Goal: Find specific page/section: Find specific page/section

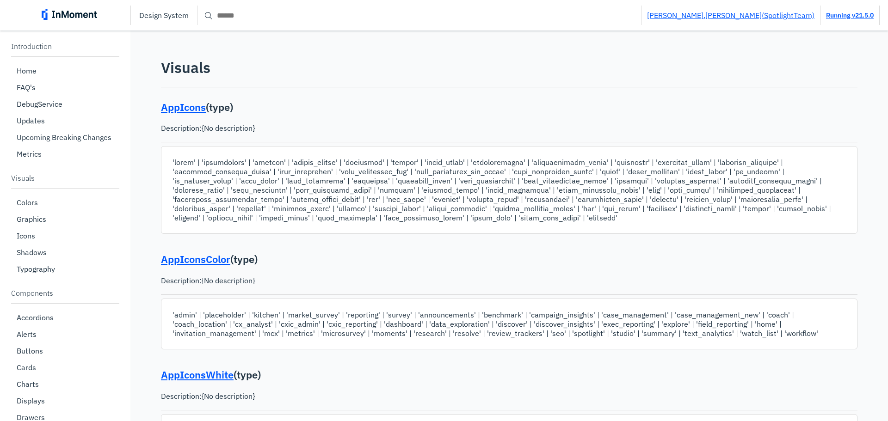
scroll to position [637, 0]
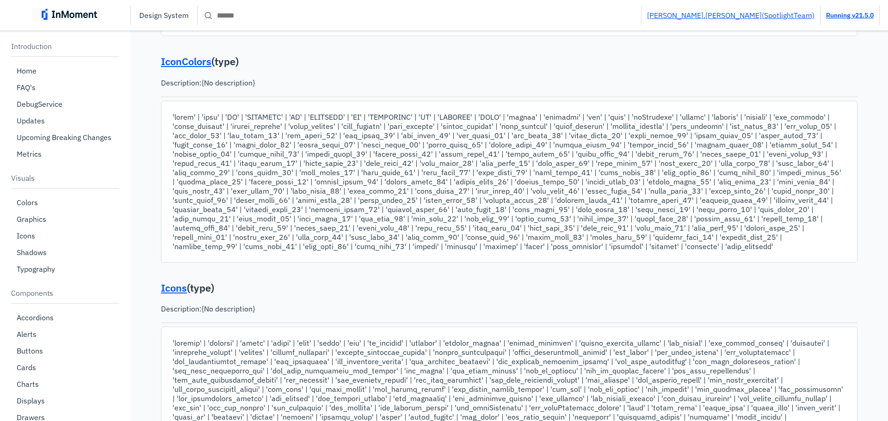
click at [244, 20] on input "Search" at bounding box center [418, 15] width 443 height 17
type input "*"
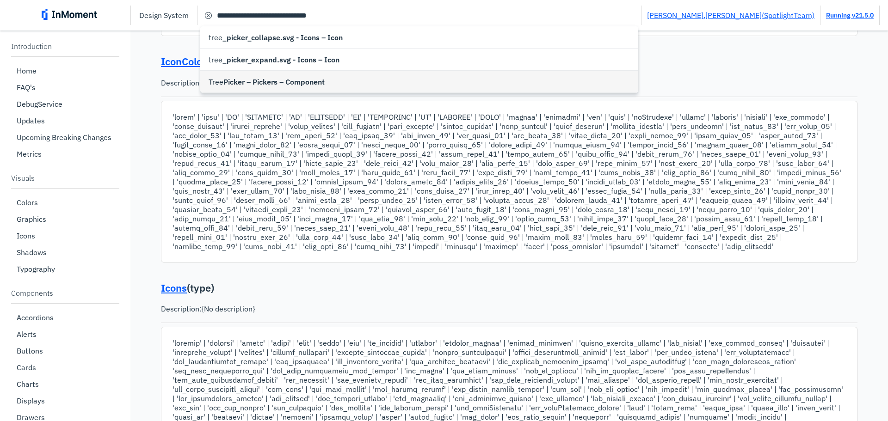
click at [253, 78] on span "Picker – Pickers – Component" at bounding box center [273, 81] width 101 height 11
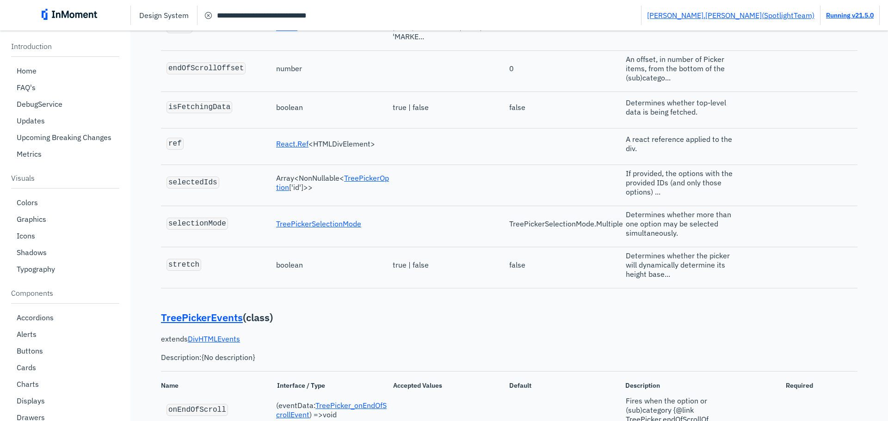
scroll to position [16843, 0]
click at [344, 16] on input "**********" at bounding box center [418, 15] width 443 height 17
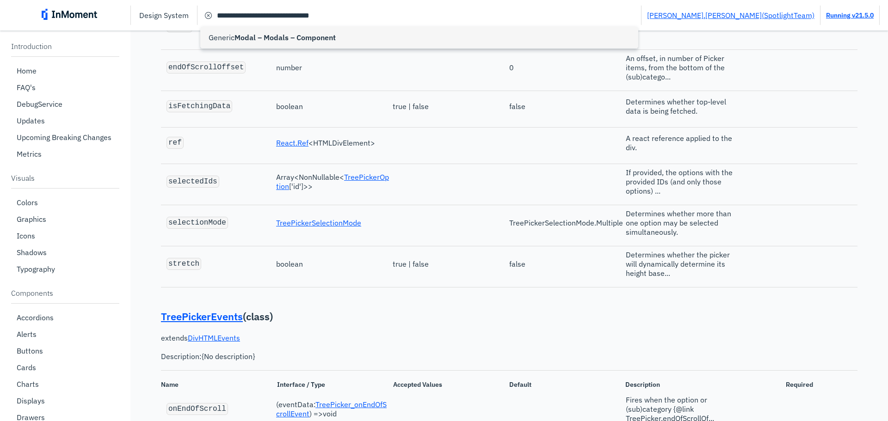
click at [333, 40] on span "Modal – Modals – Component" at bounding box center [284, 37] width 101 height 11
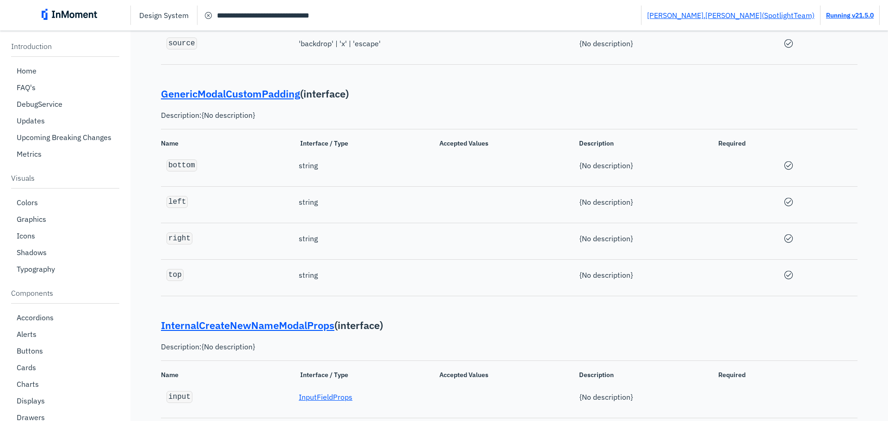
scroll to position [2032, 0]
click at [380, 12] on input "**********" at bounding box center [418, 15] width 443 height 17
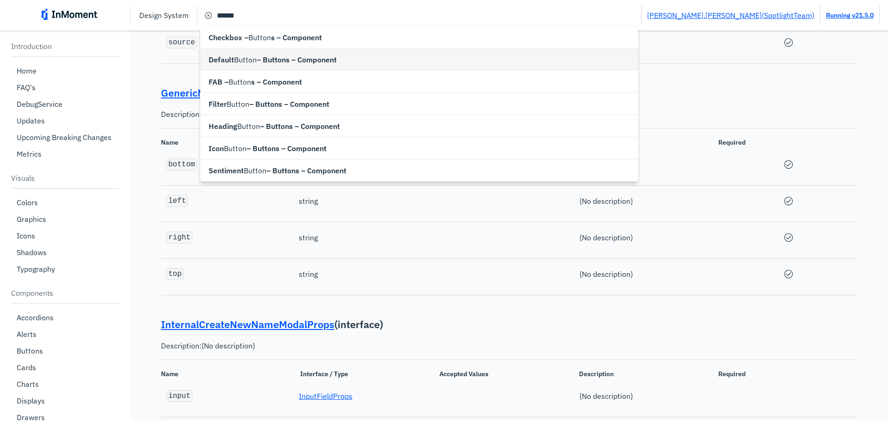
type input "**********"
click at [279, 65] on span "– Buttons – Component" at bounding box center [297, 59] width 80 height 11
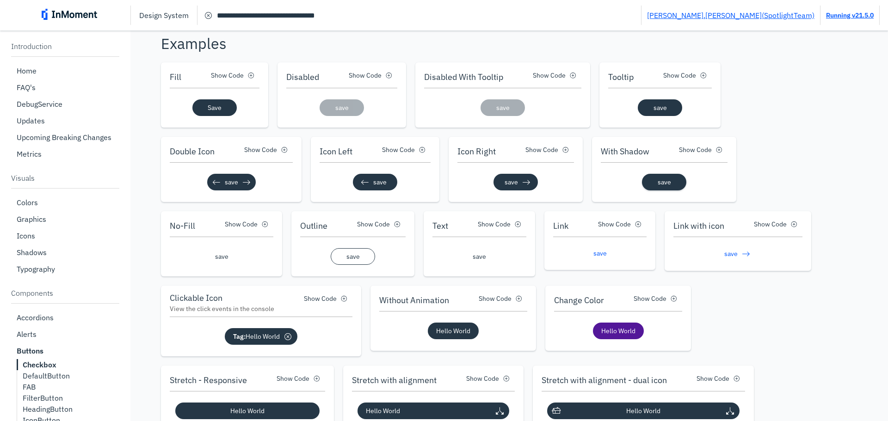
scroll to position [2438, 0]
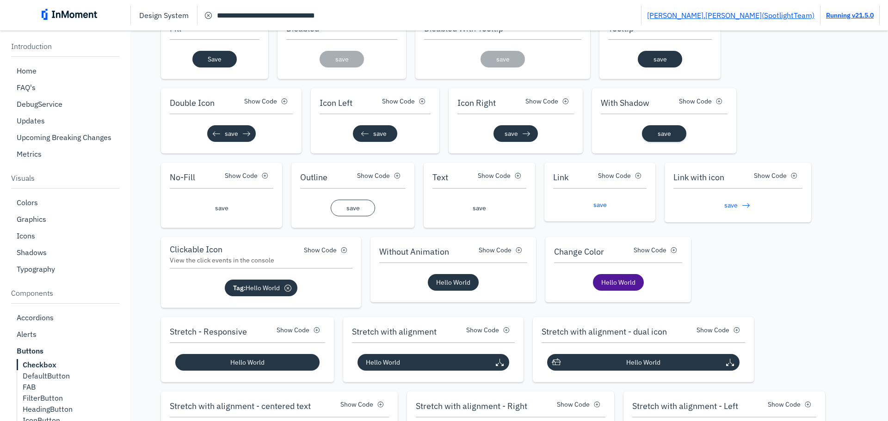
drag, startPoint x: 340, startPoint y: 65, endPoint x: 358, endPoint y: 73, distance: 19.5
click at [338, 62] on div "save" at bounding box center [342, 59] width 44 height 17
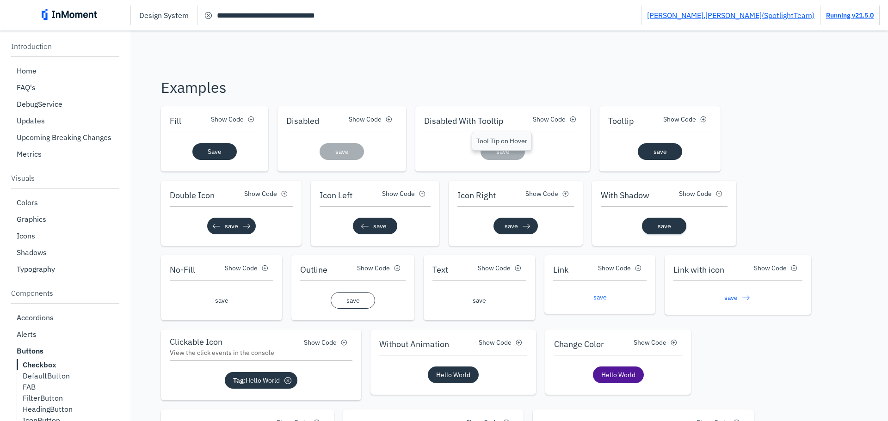
click at [507, 160] on div "save" at bounding box center [502, 151] width 44 height 17
click at [221, 160] on button "Save" at bounding box center [214, 151] width 45 height 17
click at [221, 160] on button "Save" at bounding box center [215, 151] width 46 height 17
click at [221, 160] on button "Save" at bounding box center [215, 152] width 42 height 16
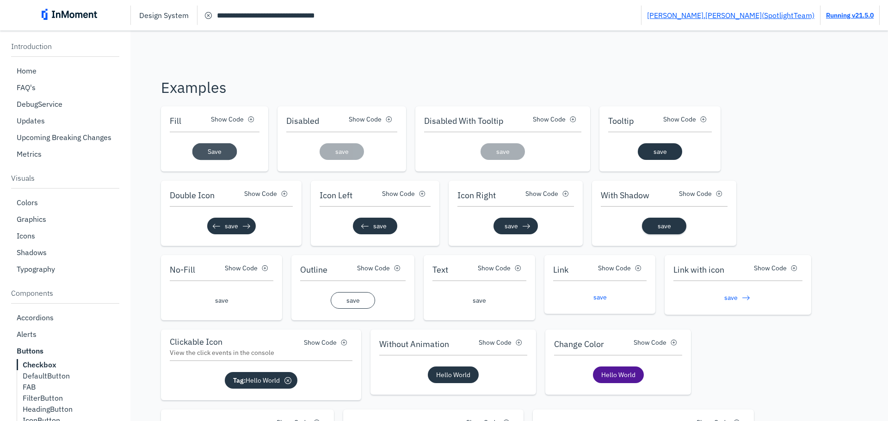
click at [221, 160] on button "Save" at bounding box center [214, 151] width 45 height 17
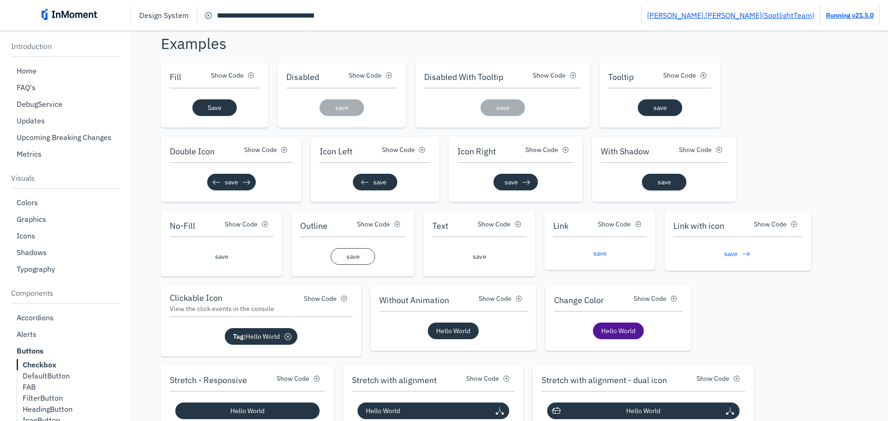
scroll to position [2392, 0]
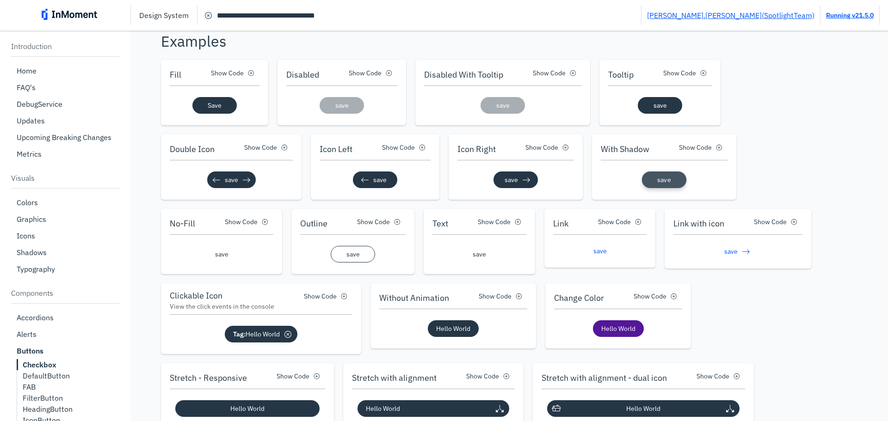
click at [658, 184] on pre "save" at bounding box center [663, 180] width 13 height 8
click at [521, 185] on div at bounding box center [525, 179] width 14 height 11
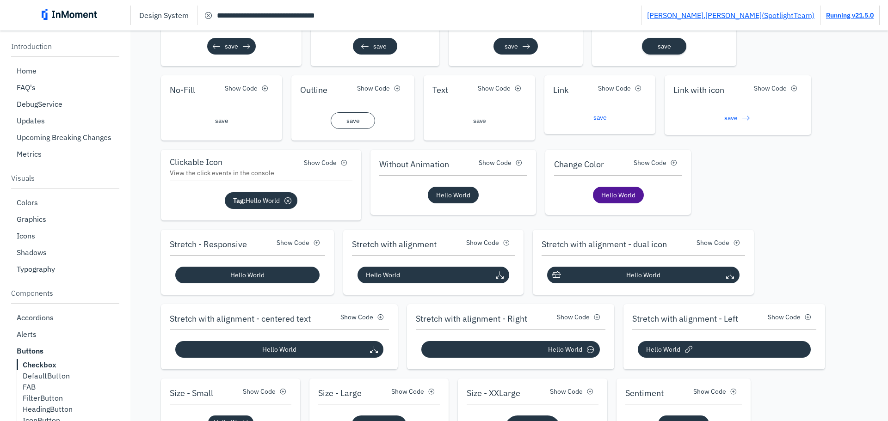
scroll to position [2530, 0]
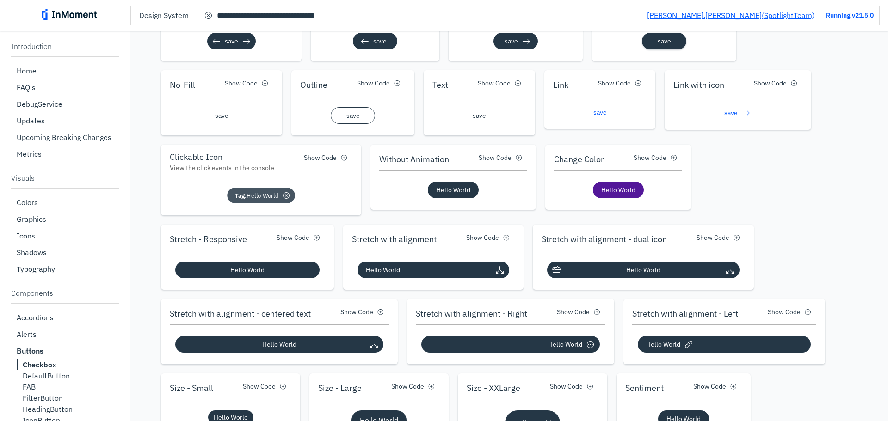
click at [256, 200] on pre "Tag: Hello World" at bounding box center [256, 195] width 43 height 7
click at [257, 199] on pre "Tag: Hello World" at bounding box center [256, 195] width 44 height 7
click at [257, 199] on pre "Tag: Hello World" at bounding box center [257, 195] width 46 height 7
click at [250, 200] on pre "Tag: Hello World" at bounding box center [257, 196] width 48 height 8
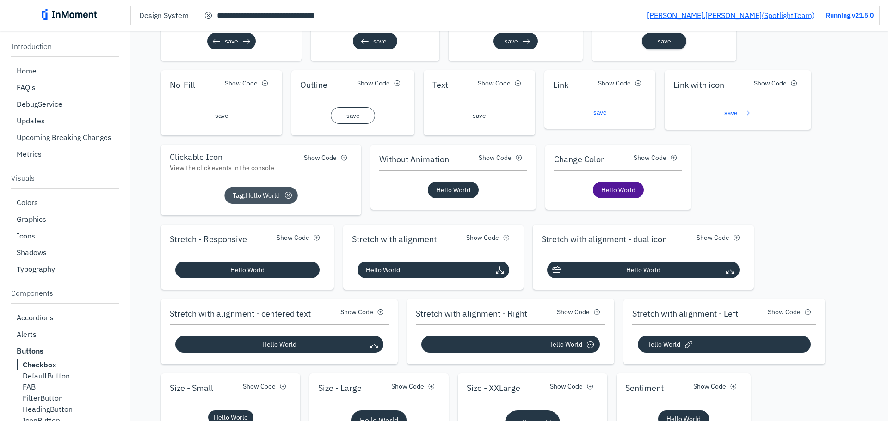
click at [238, 200] on b "Tag:" at bounding box center [239, 195] width 12 height 8
click at [288, 201] on div "cancel icon" at bounding box center [288, 195] width 11 height 11
click at [286, 201] on div "cancel icon" at bounding box center [288, 195] width 11 height 11
click at [455, 194] on pre "Hello World" at bounding box center [453, 190] width 34 height 8
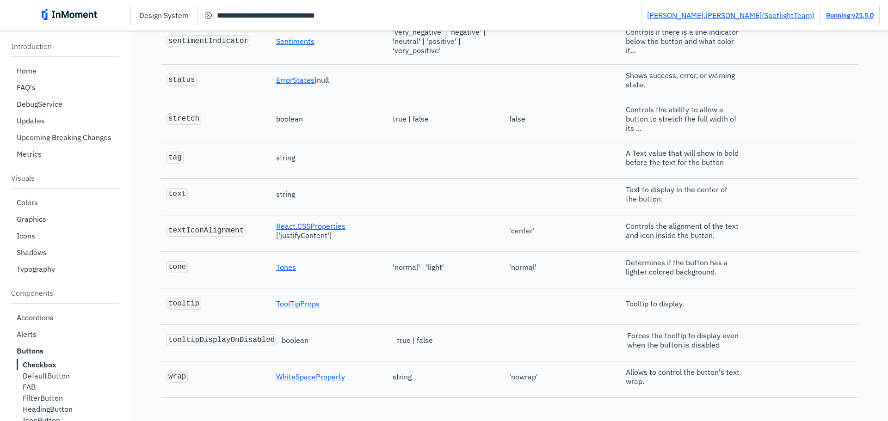
scroll to position [4287, 0]
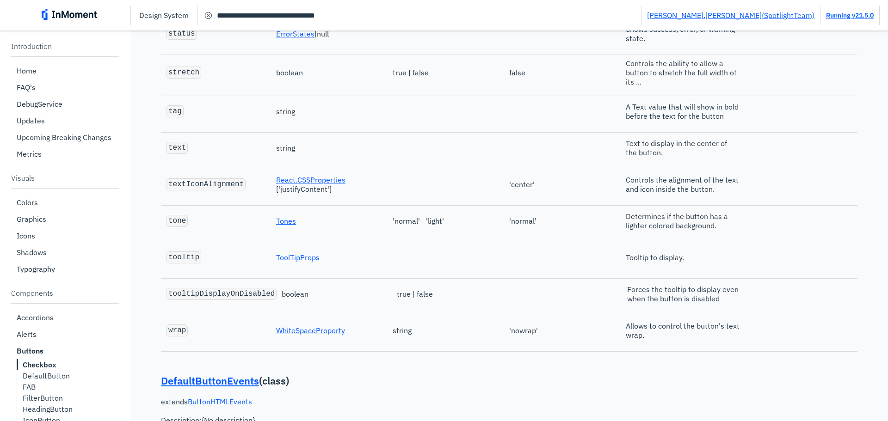
click at [297, 262] on link "ToolTipProps" at bounding box center [297, 257] width 43 height 9
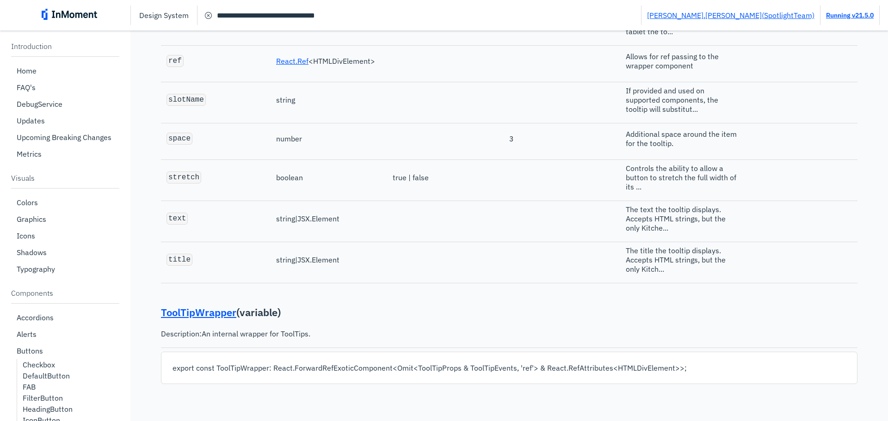
type input "****"
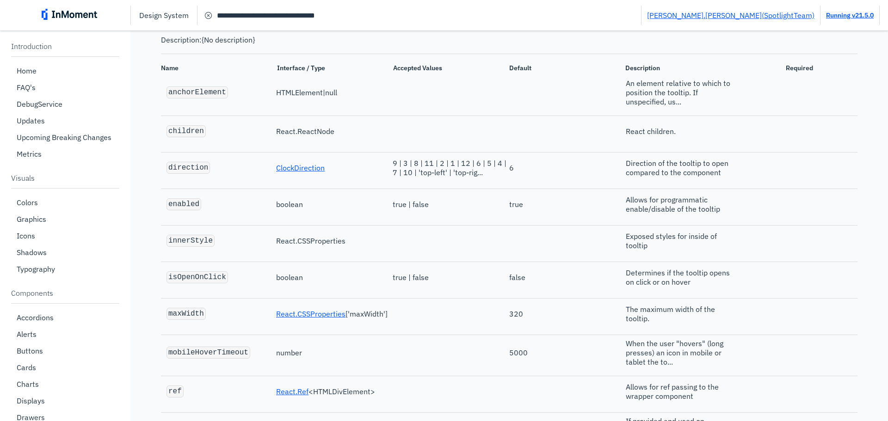
scroll to position [2393, 0]
